Goal: Task Accomplishment & Management: Manage account settings

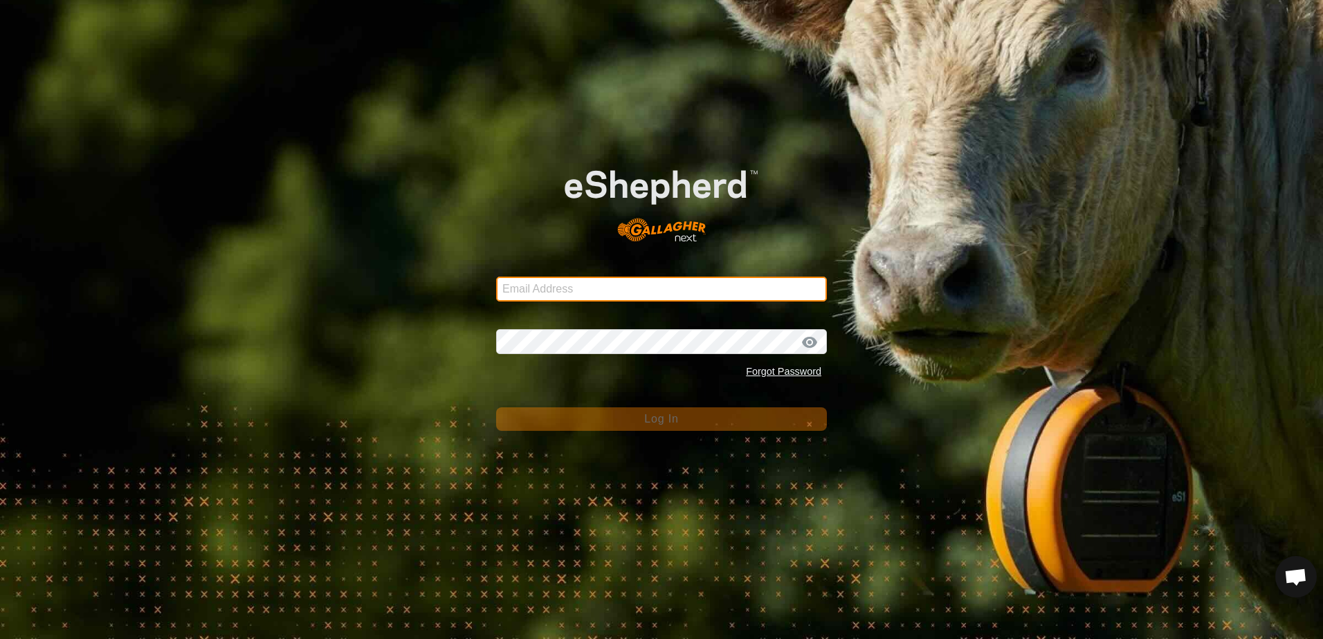
click at [556, 287] on input "Email Address" at bounding box center [661, 289] width 331 height 25
type input "[EMAIL_ADDRESS][DOMAIN_NAME]"
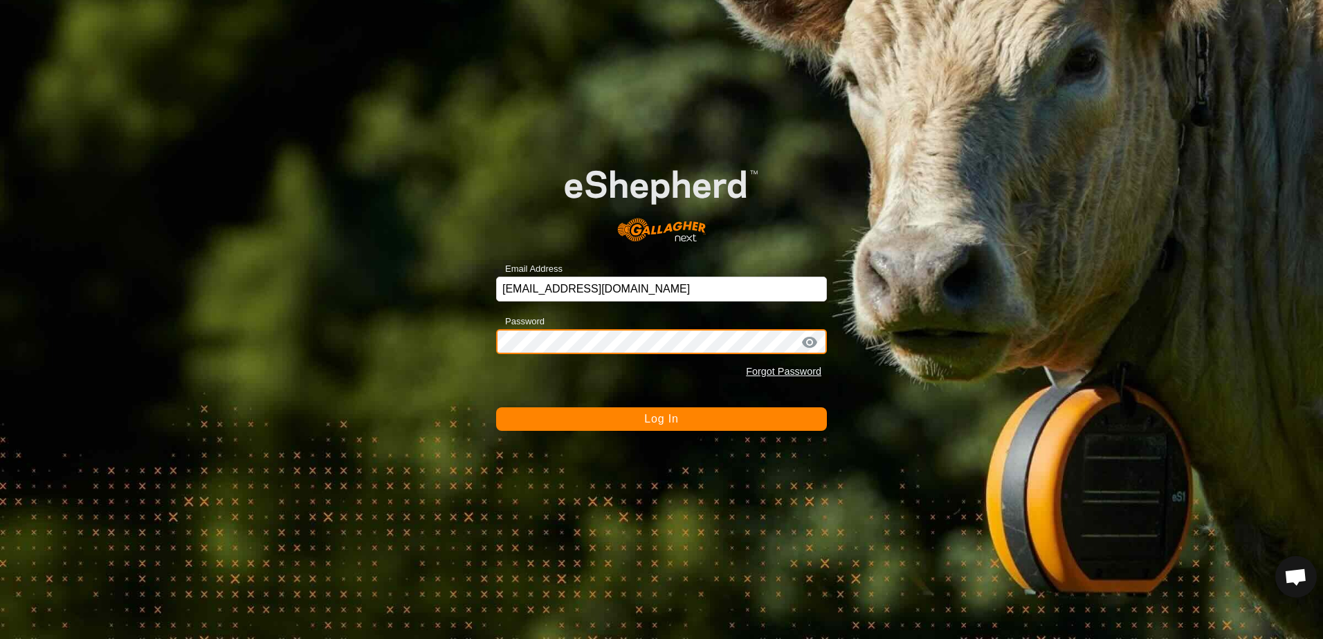
click at [496, 407] on button "Log In" at bounding box center [661, 419] width 331 height 24
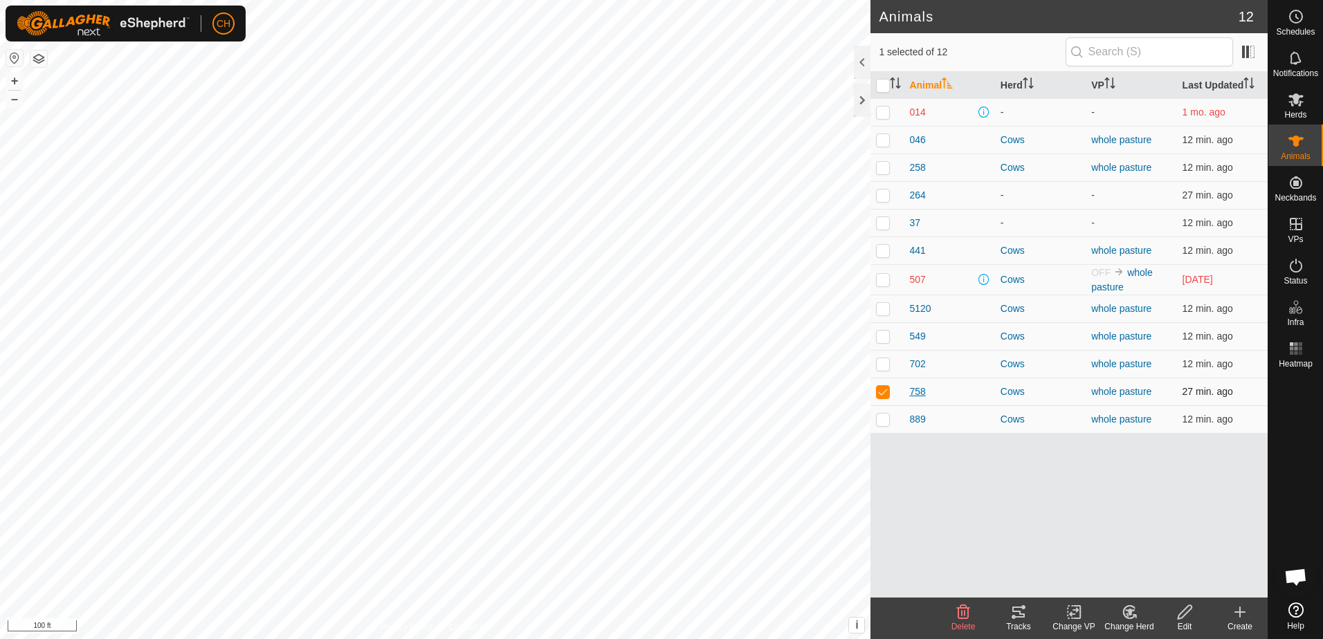
click at [918, 392] on span "758" at bounding box center [917, 392] width 16 height 15
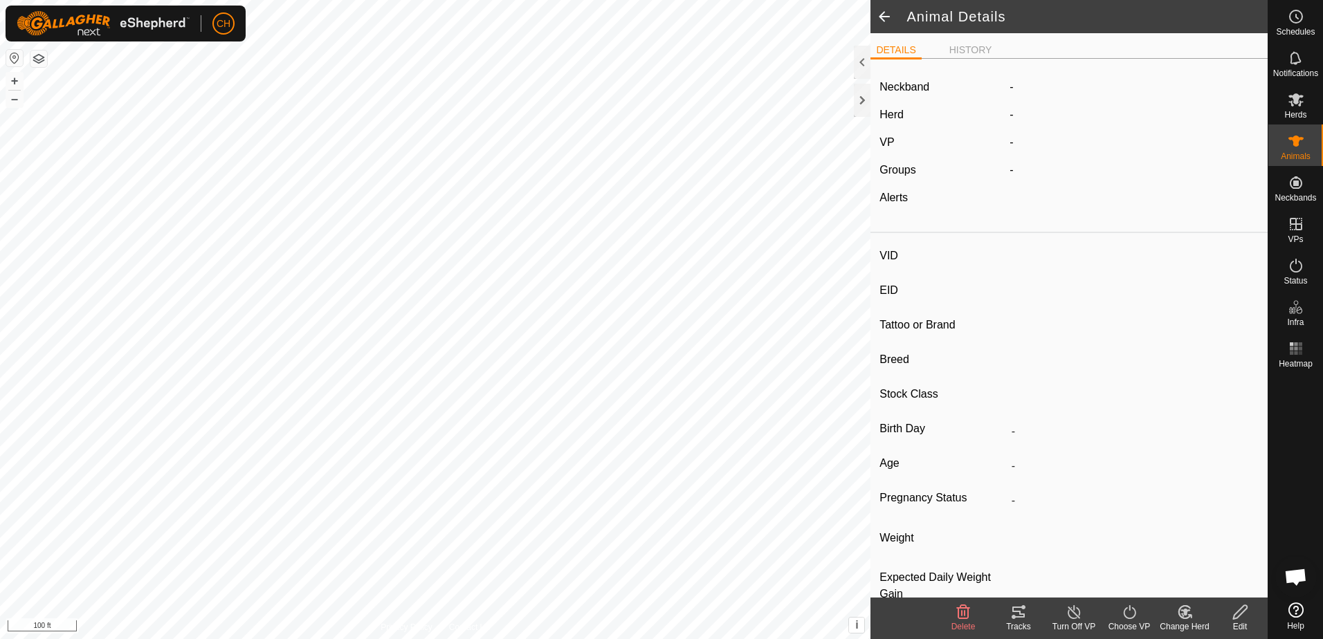
type input "758"
type input "-"
type input "Orange Cow"
type input "-"
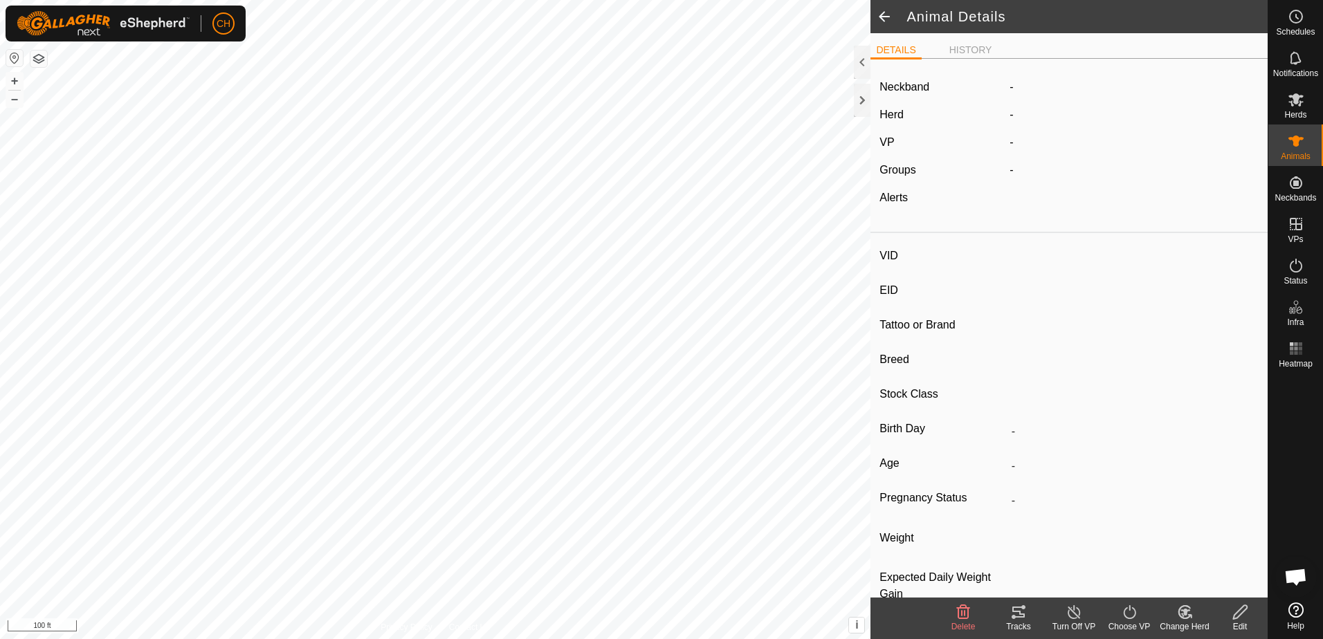
type input "0 kg"
type input "-"
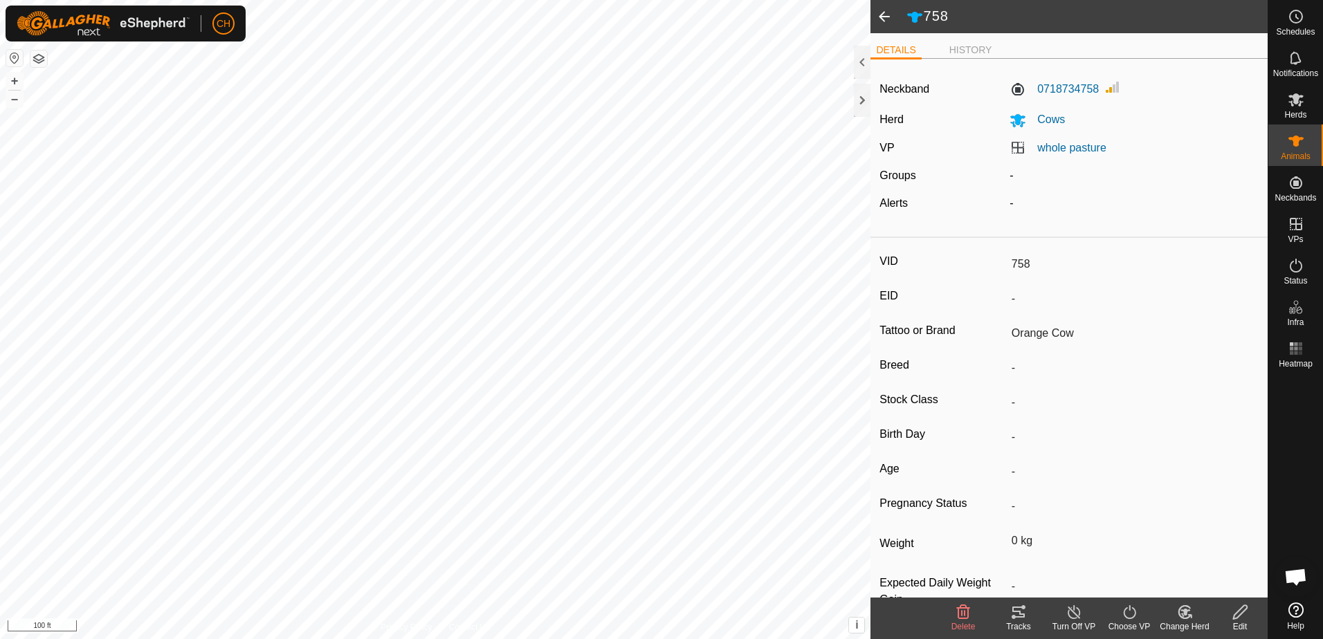
click at [1015, 624] on div "Tracks" at bounding box center [1018, 626] width 55 height 12
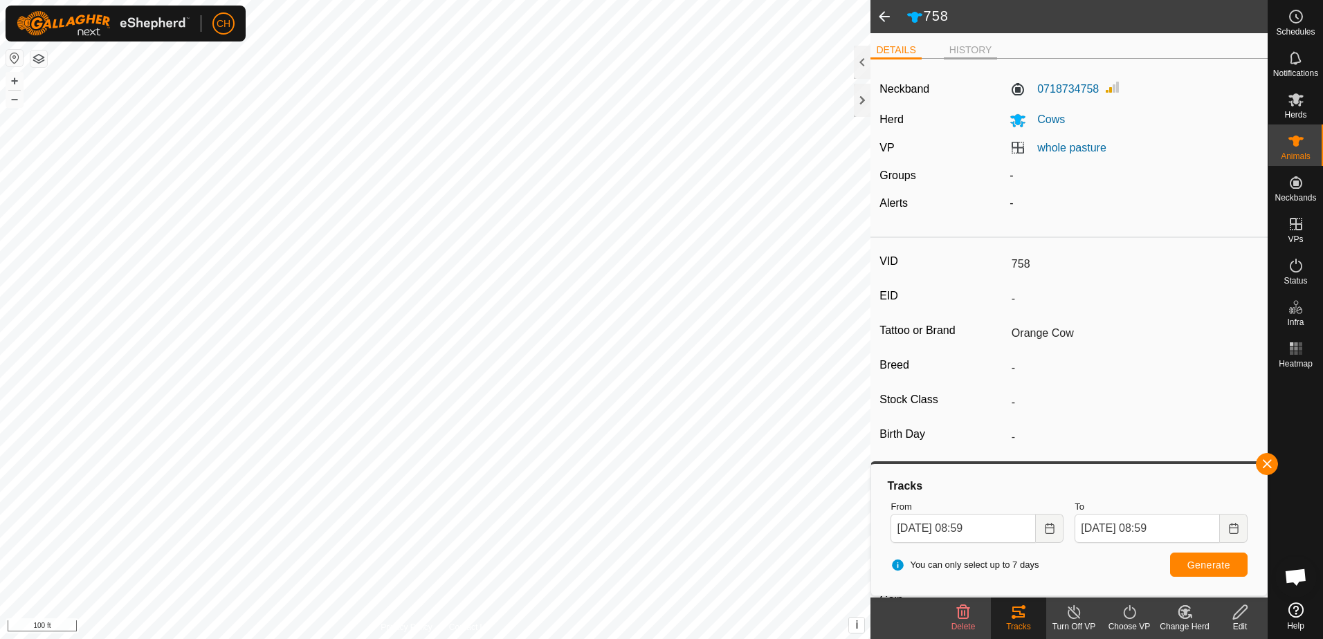
click at [966, 48] on li "HISTORY" at bounding box center [971, 51] width 54 height 17
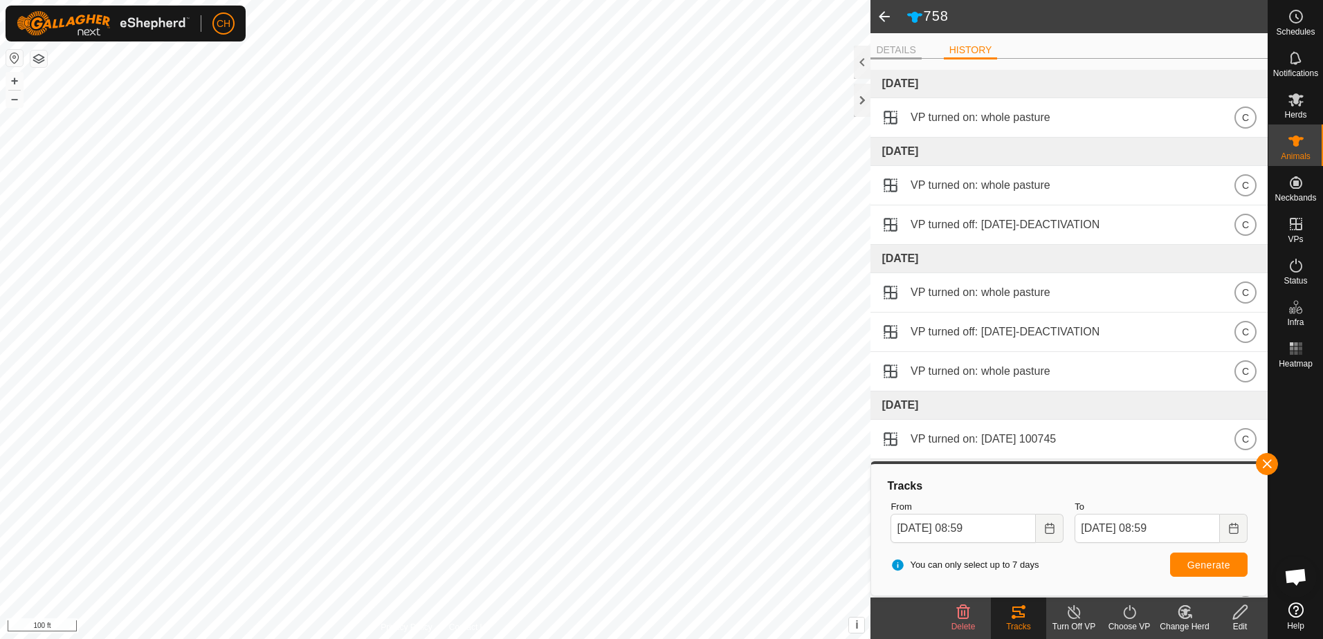
click at [885, 46] on li "DETAILS" at bounding box center [895, 51] width 50 height 17
